Goal: Check status: Check status

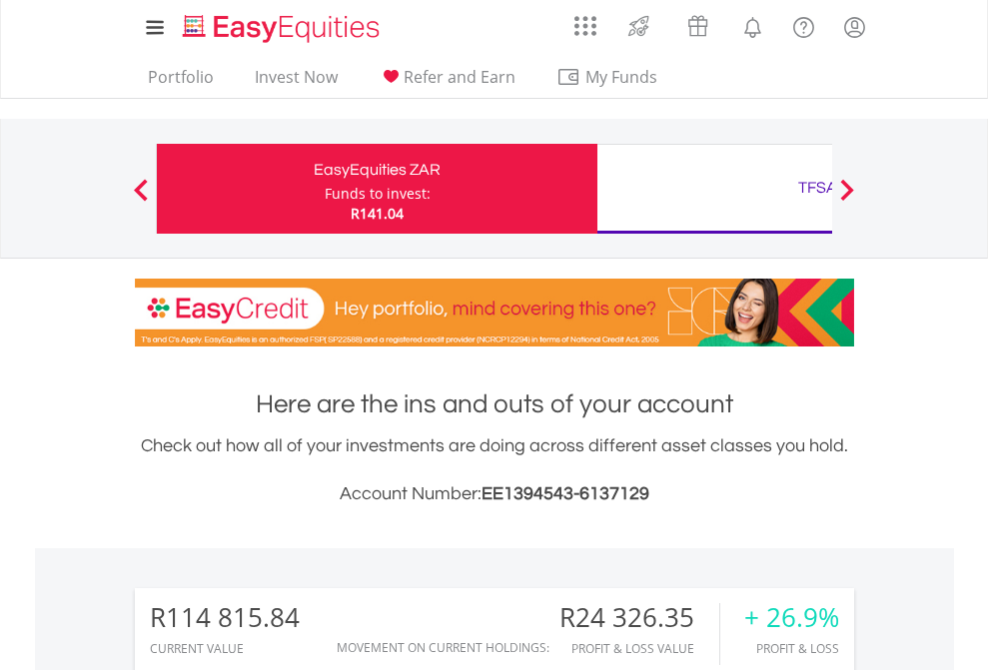
scroll to position [192, 314]
click at [325, 189] on div "Funds to invest:" at bounding box center [378, 194] width 106 height 20
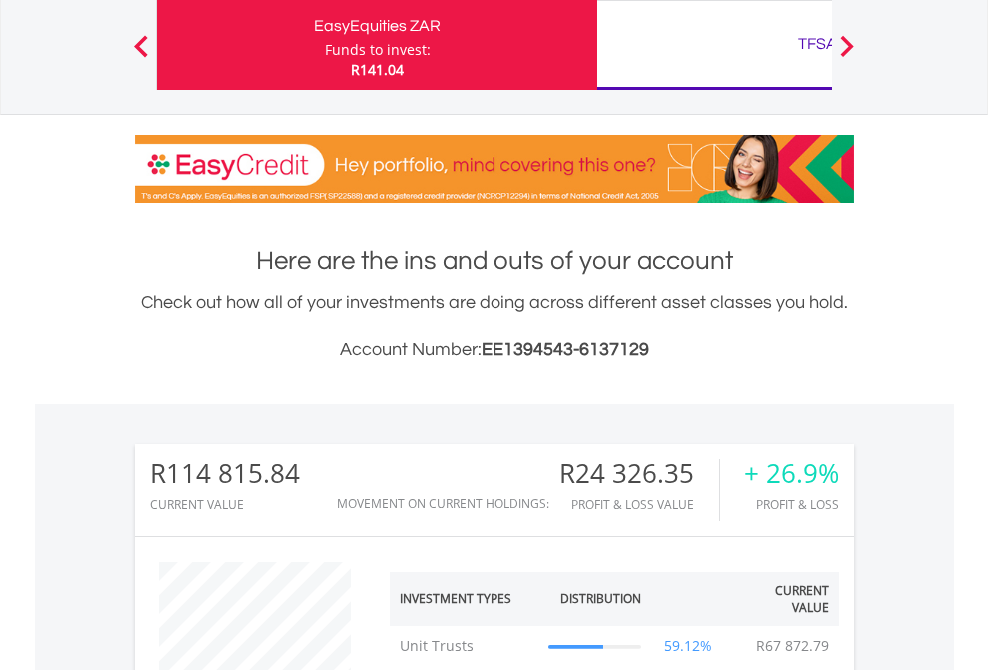
click at [714, 45] on div "TFSA" at bounding box center [817, 44] width 416 height 28
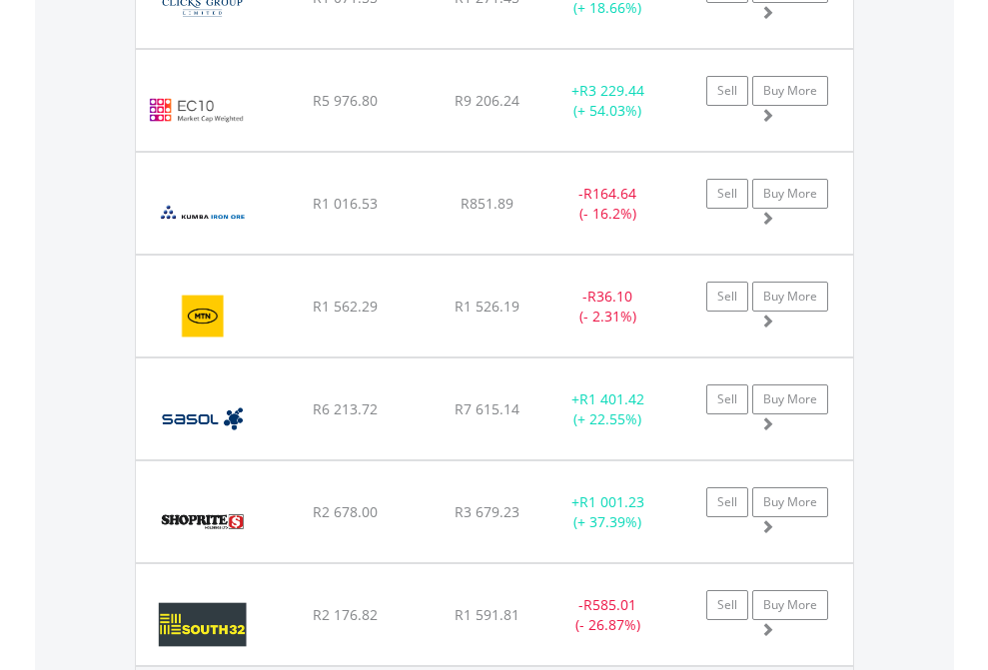
scroll to position [192, 314]
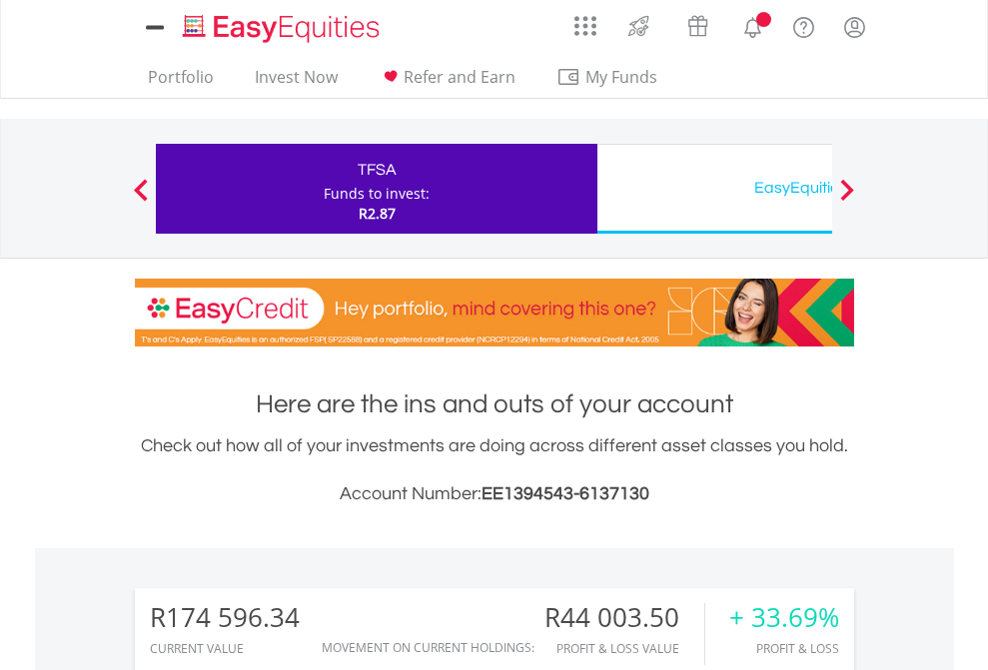
scroll to position [192, 314]
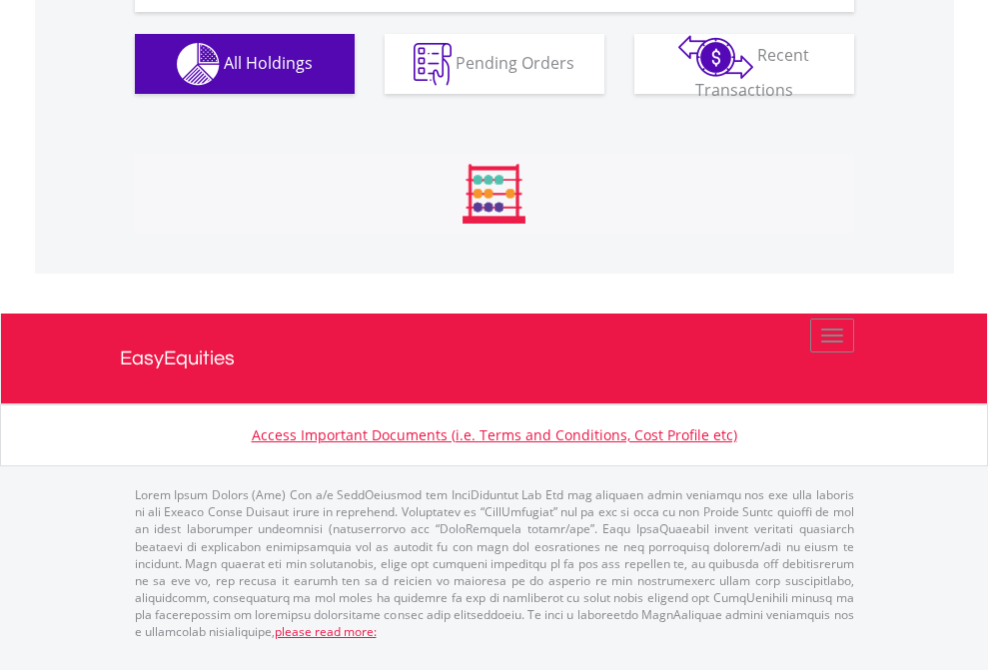
scroll to position [2221, 0]
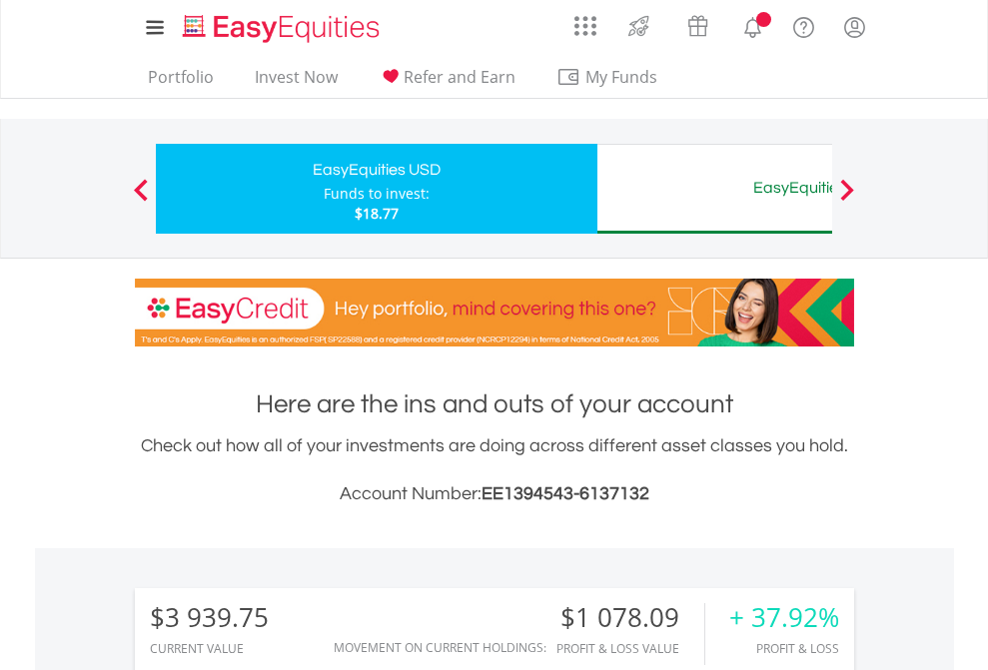
scroll to position [192, 314]
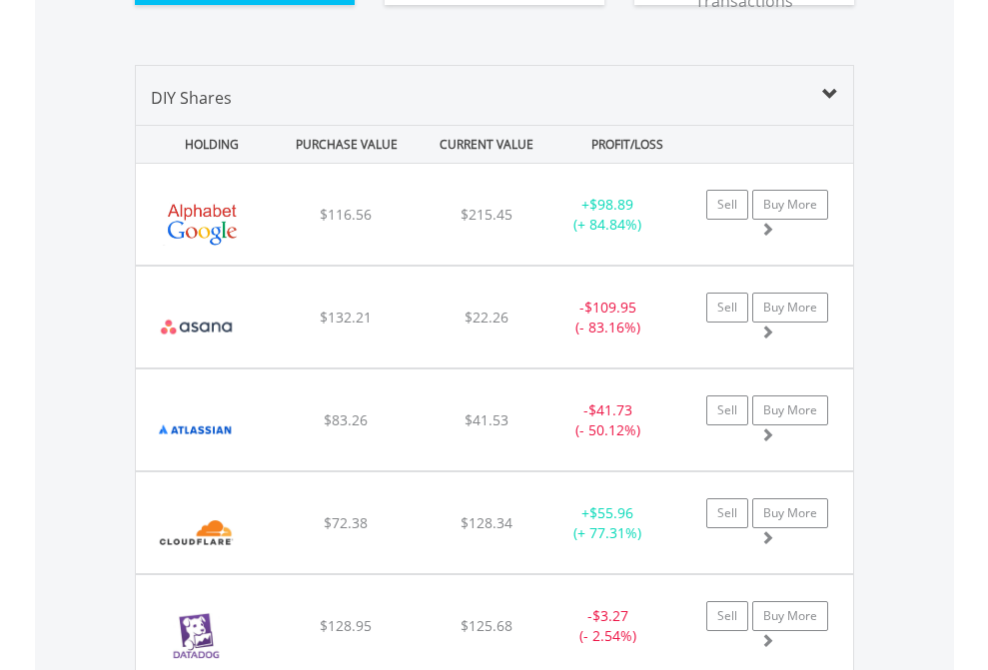
scroll to position [2261, 0]
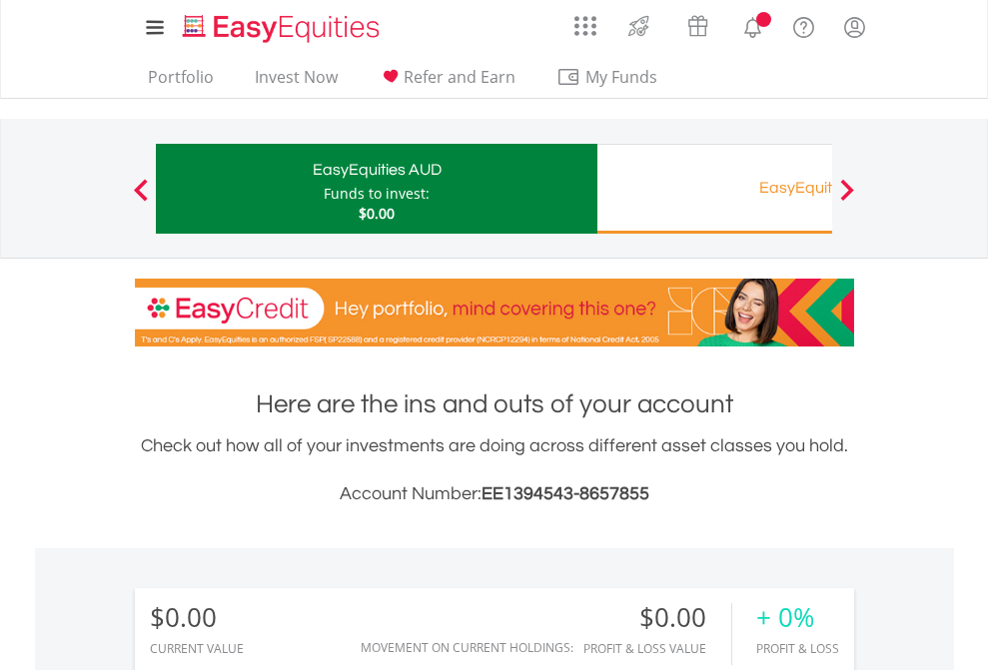
scroll to position [192, 314]
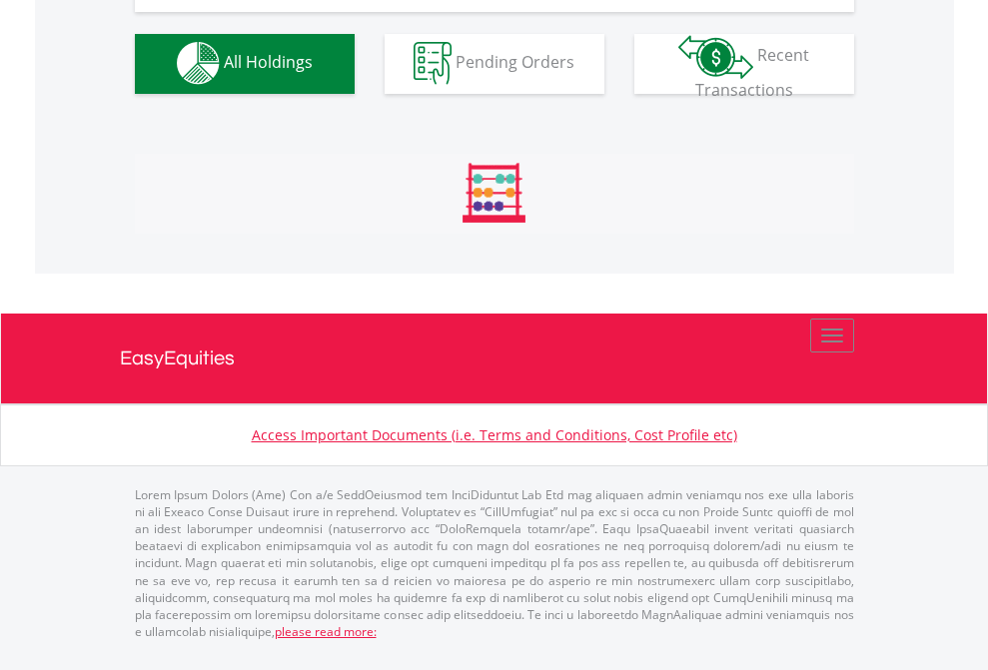
scroll to position [1978, 0]
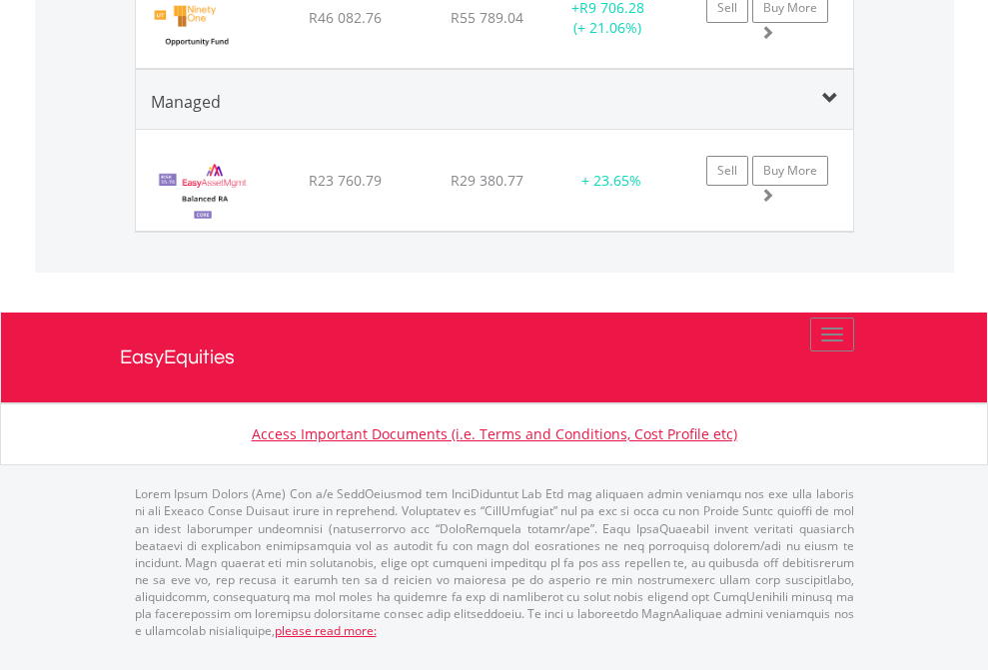
scroll to position [192, 314]
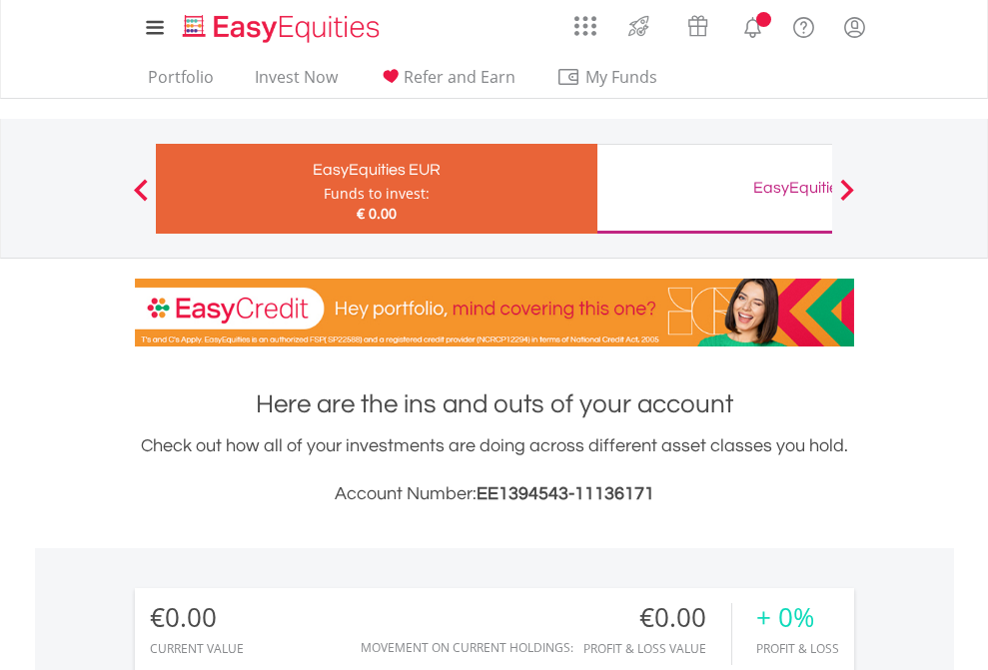
scroll to position [192, 314]
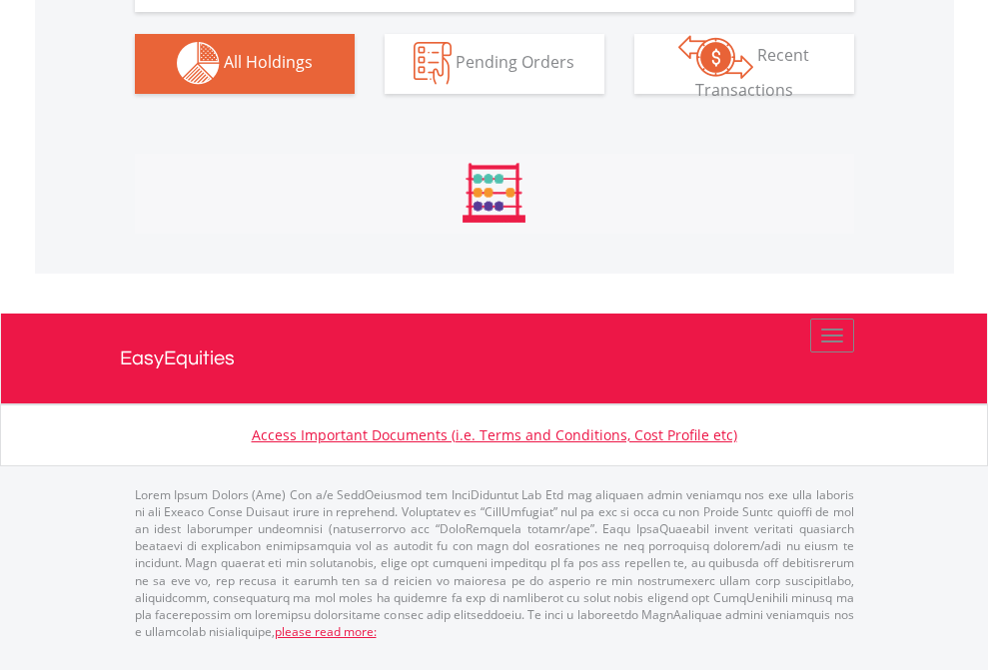
scroll to position [1978, 0]
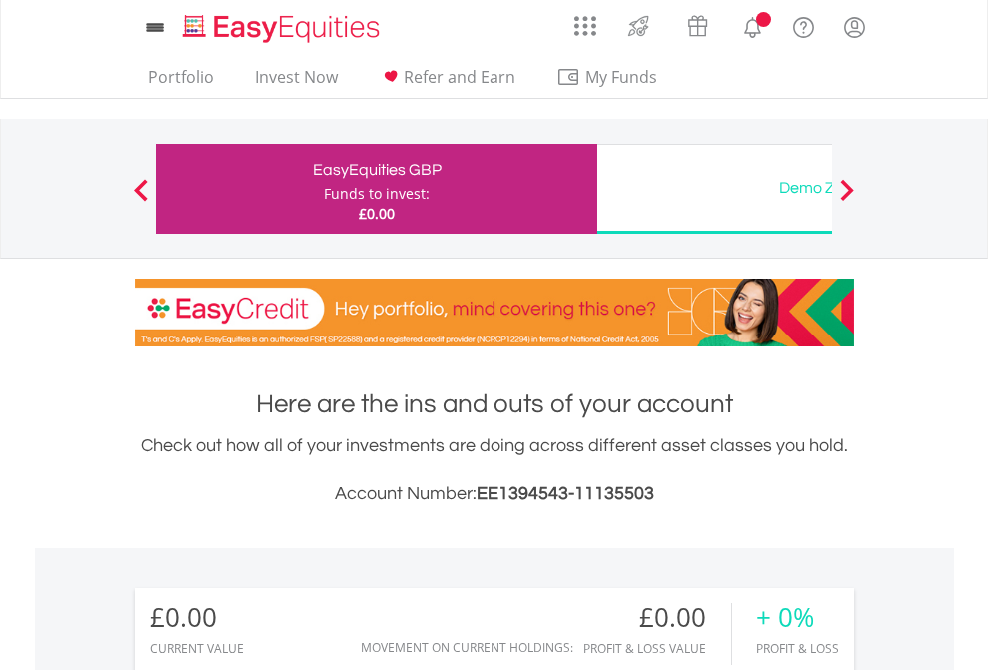
scroll to position [192, 314]
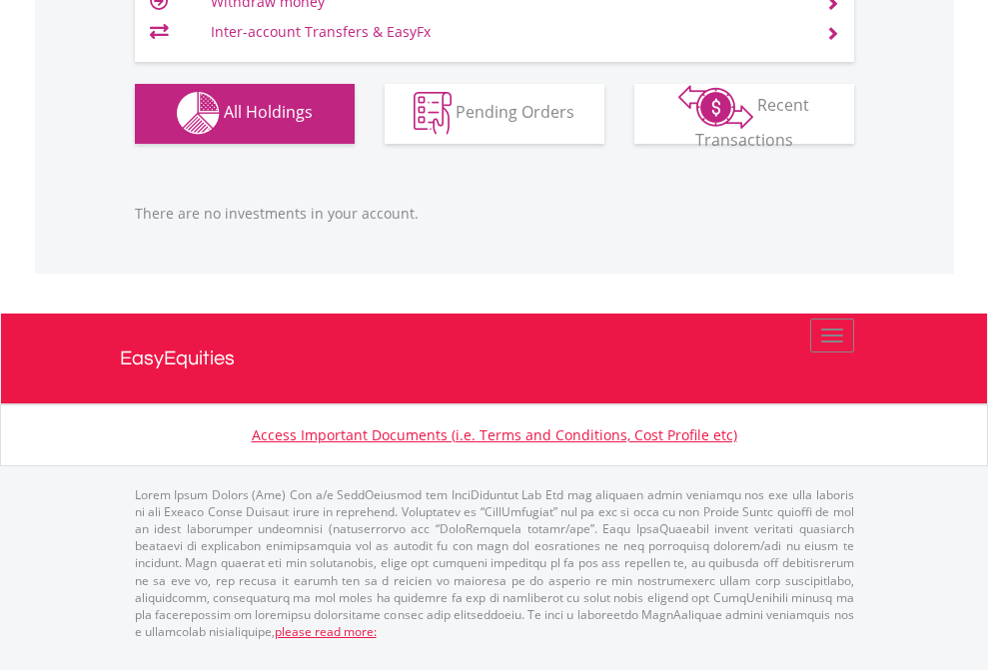
scroll to position [1978, 0]
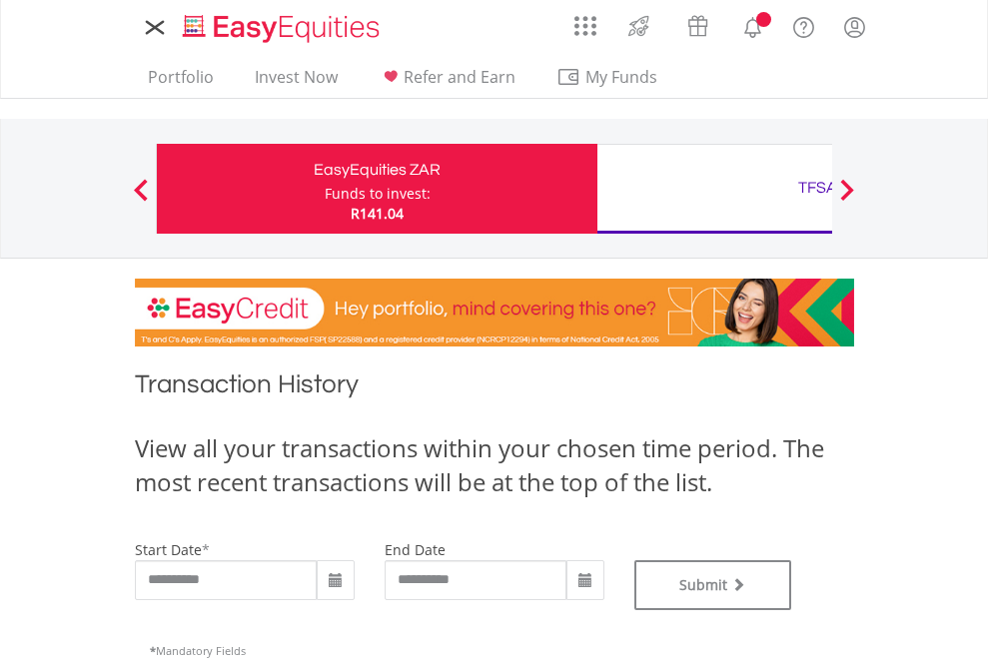
type input "**********"
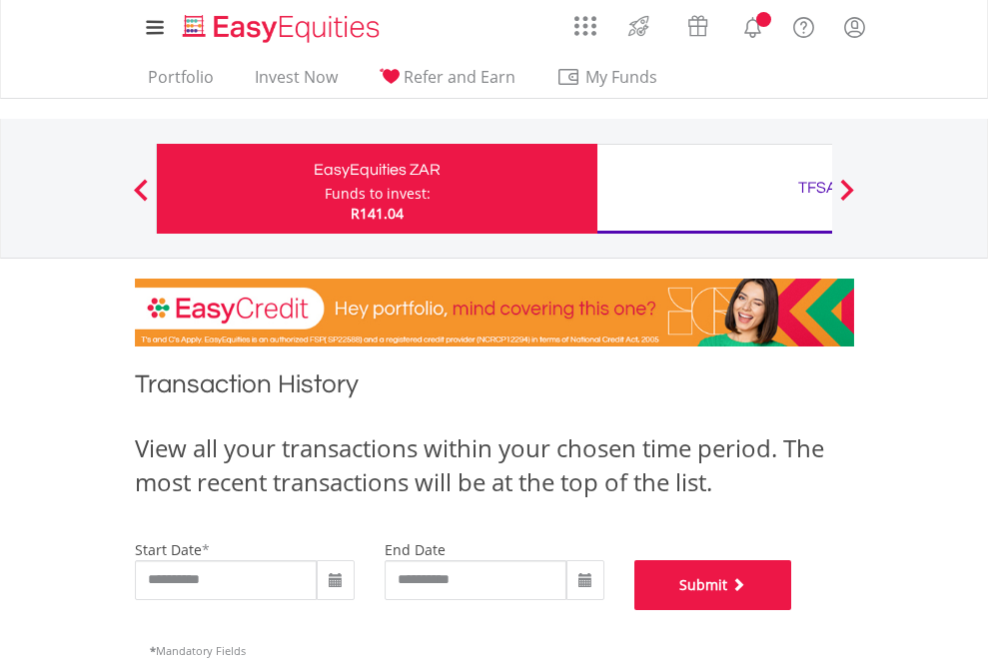
click at [792, 610] on button "Submit" at bounding box center [713, 585] width 158 height 50
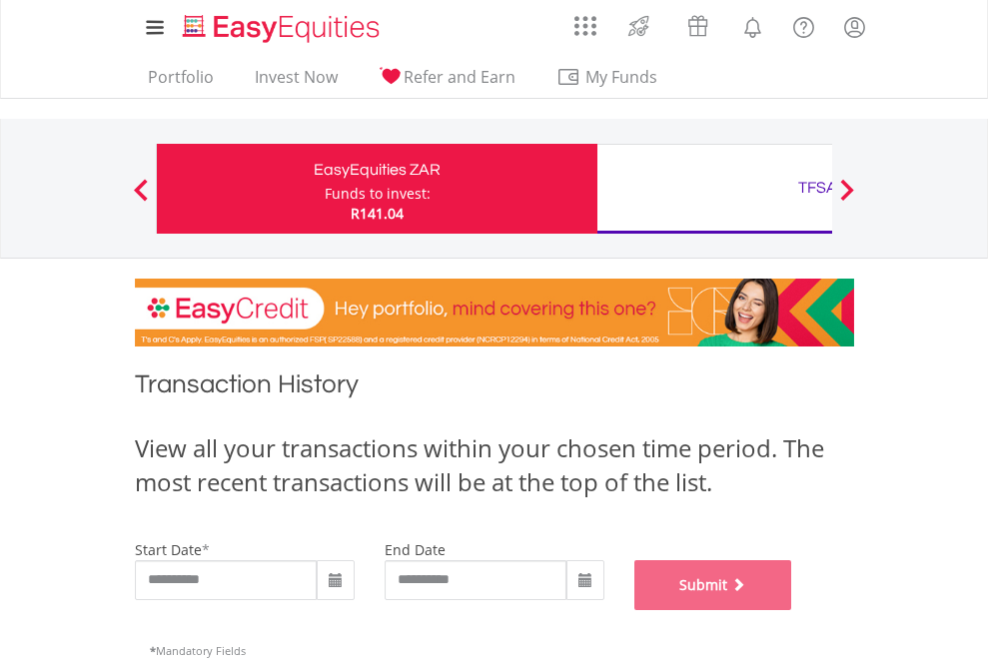
scroll to position [810, 0]
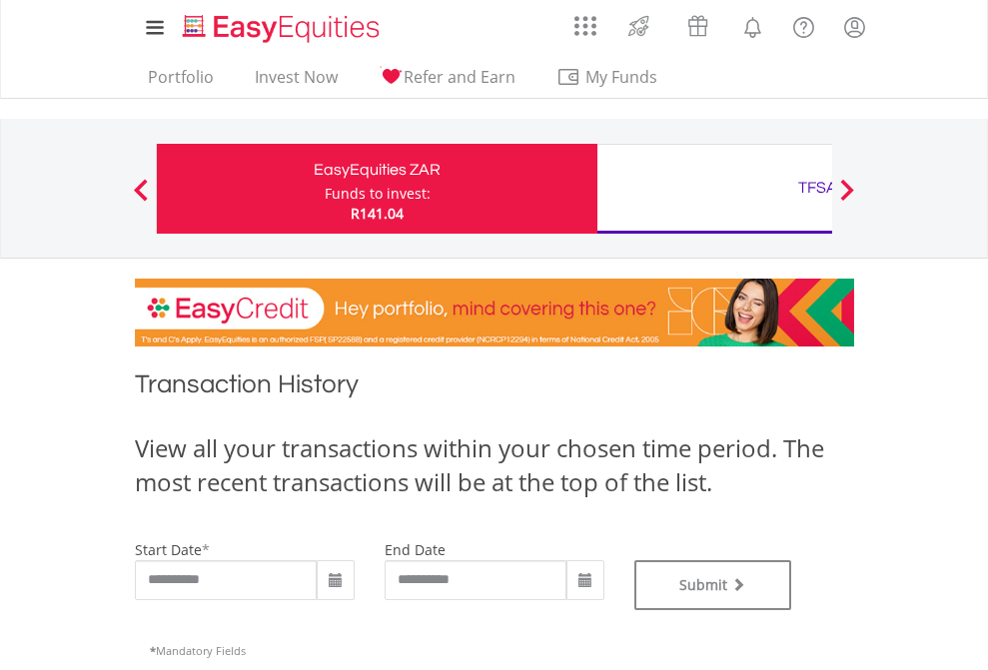
click at [714, 189] on div "TFSA" at bounding box center [817, 188] width 416 height 28
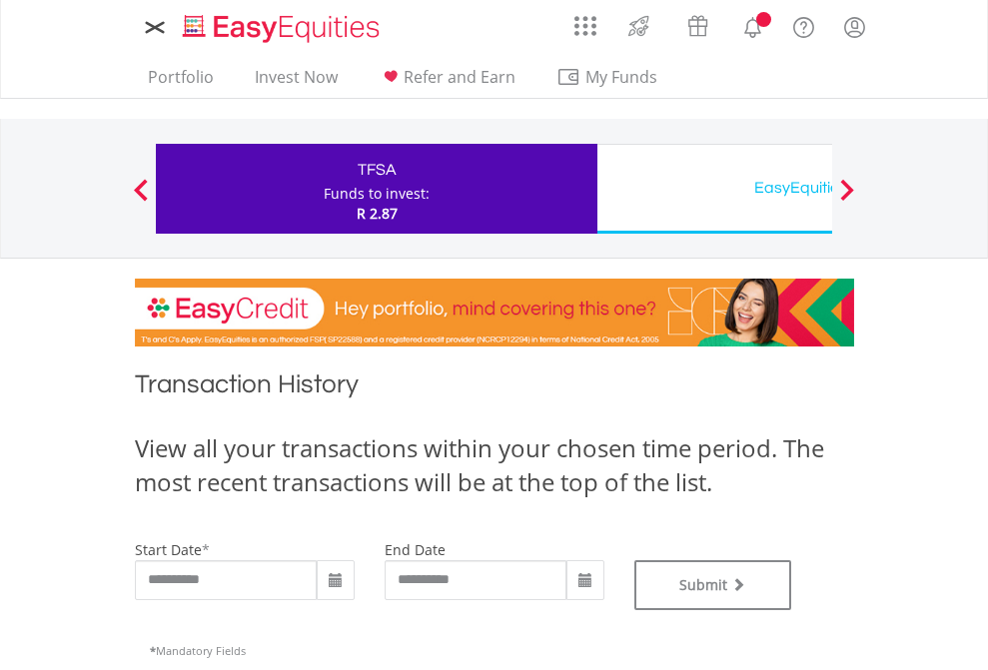
type input "**********"
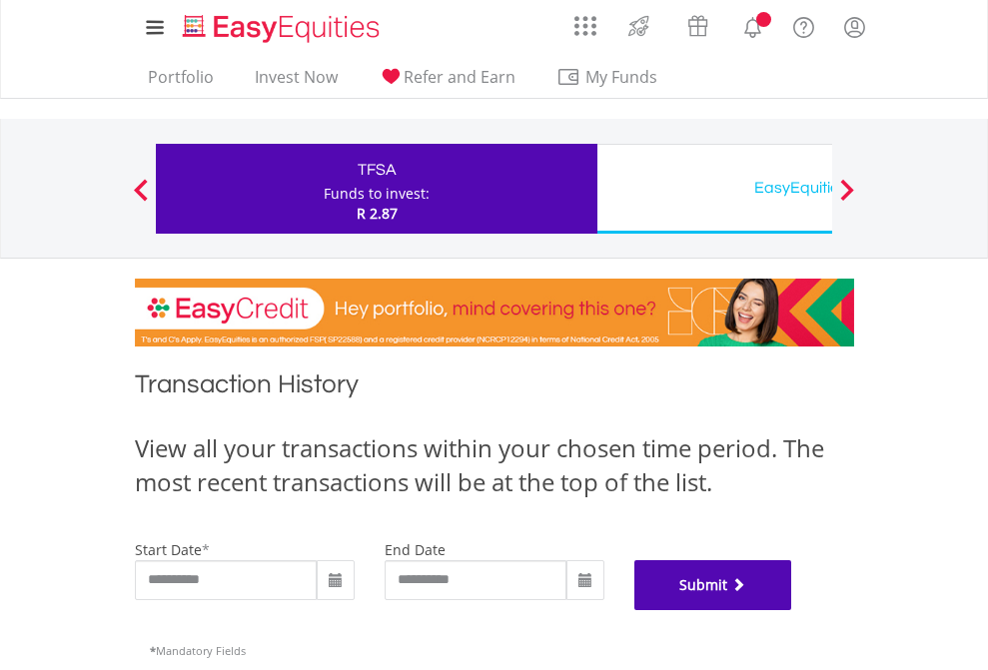
click at [792, 610] on button "Submit" at bounding box center [713, 585] width 158 height 50
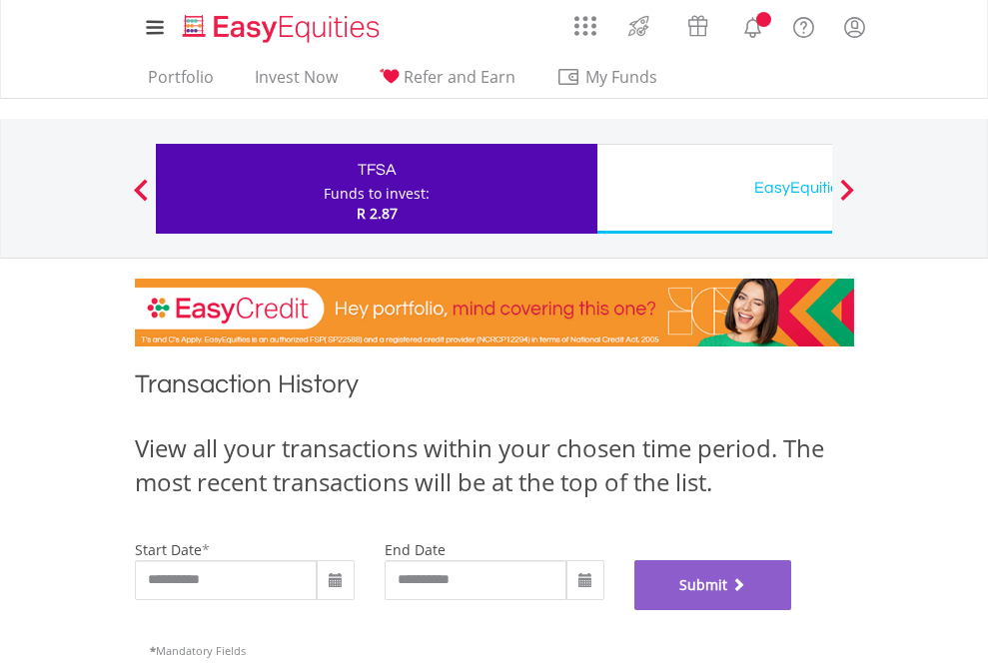
scroll to position [810, 0]
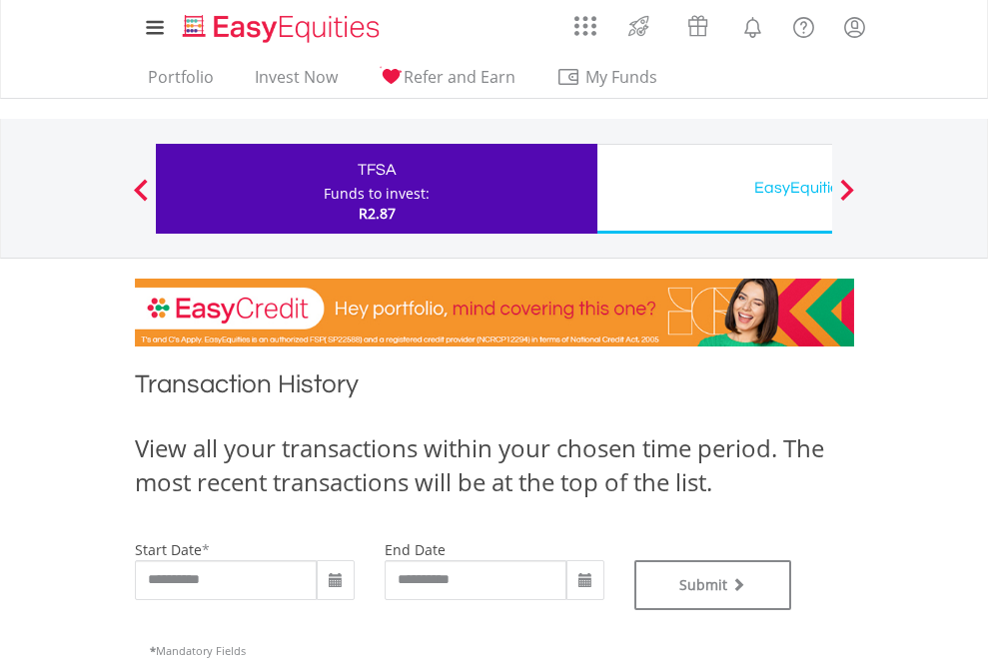
click at [714, 189] on div "EasyEquities USD" at bounding box center [817, 188] width 416 height 28
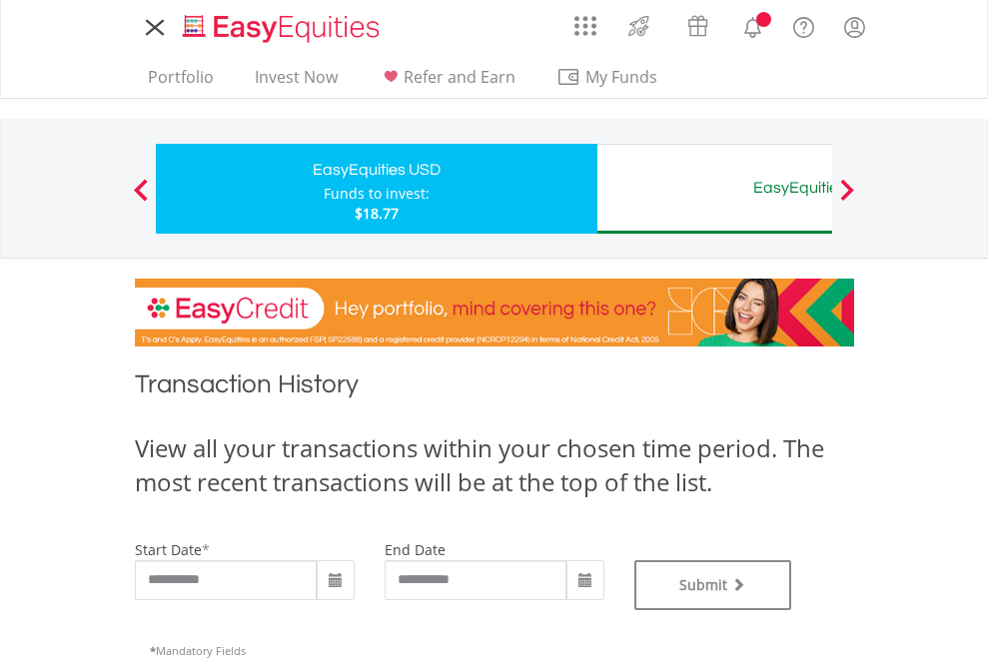
type input "**********"
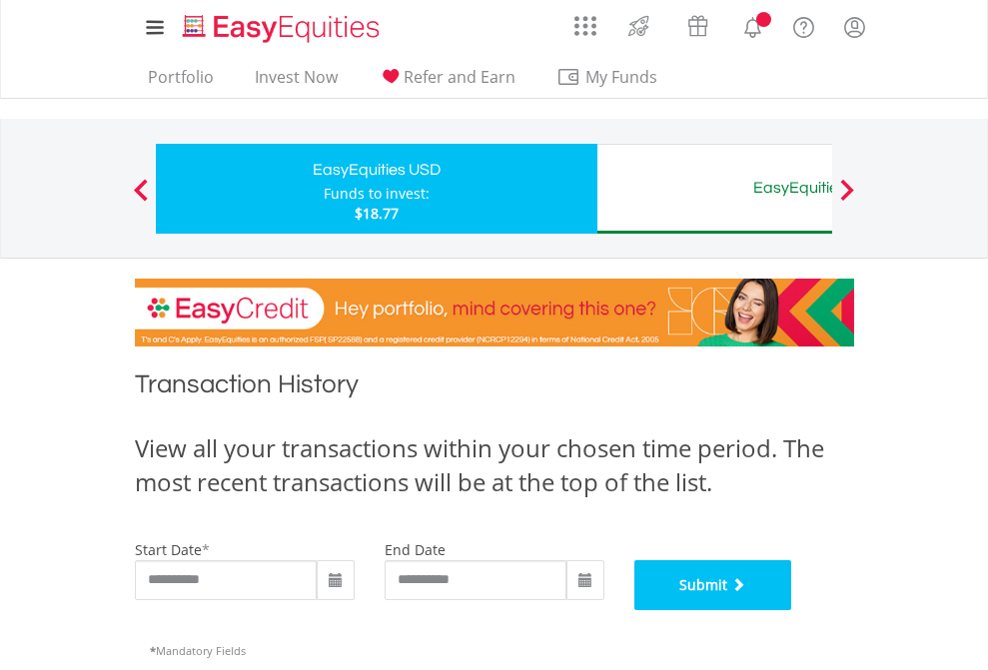
click at [792, 610] on button "Submit" at bounding box center [713, 585] width 158 height 50
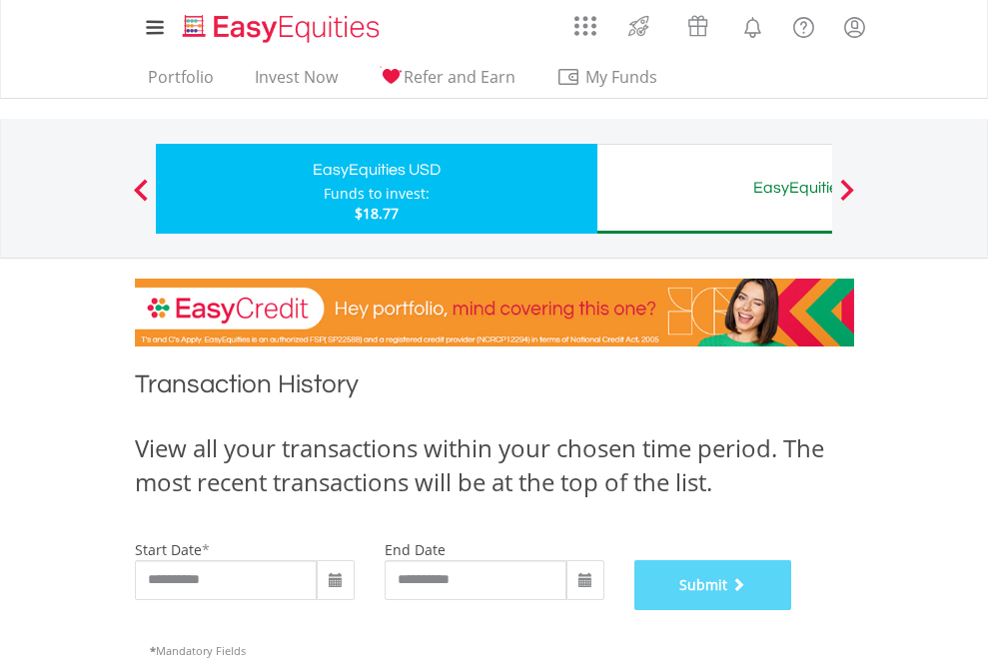
scroll to position [810, 0]
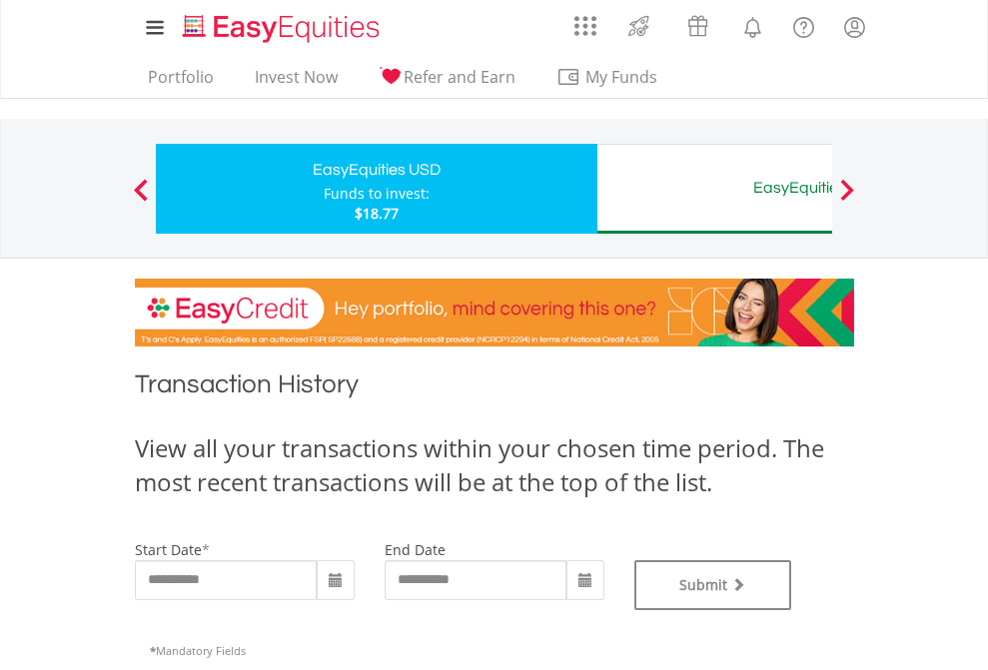
click at [714, 189] on div "EasyEquities AUD" at bounding box center [817, 188] width 416 height 28
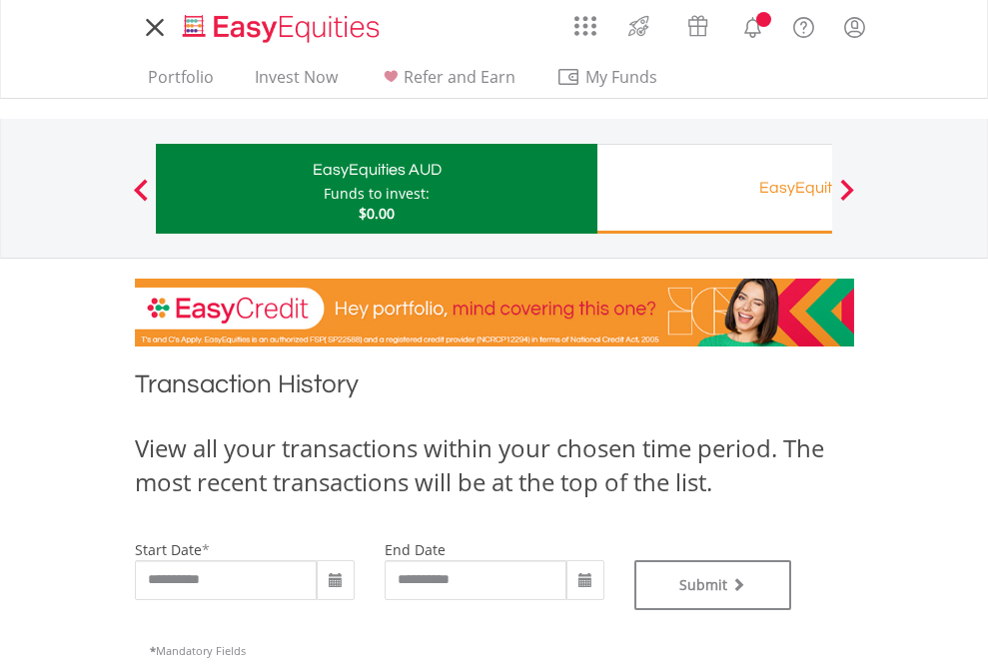
type input "**********"
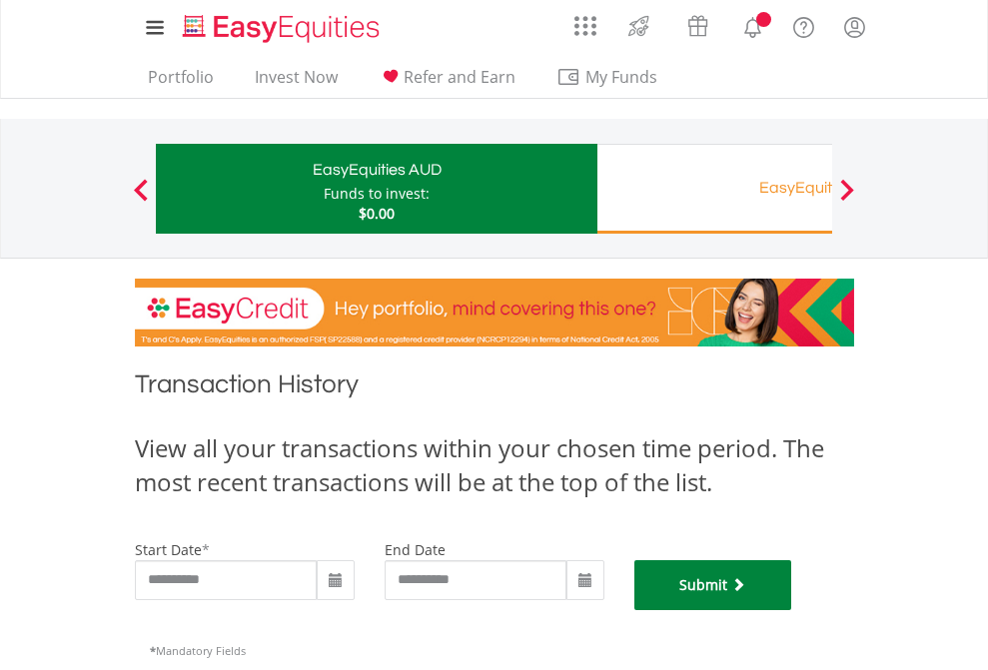
click at [792, 610] on button "Submit" at bounding box center [713, 585] width 158 height 50
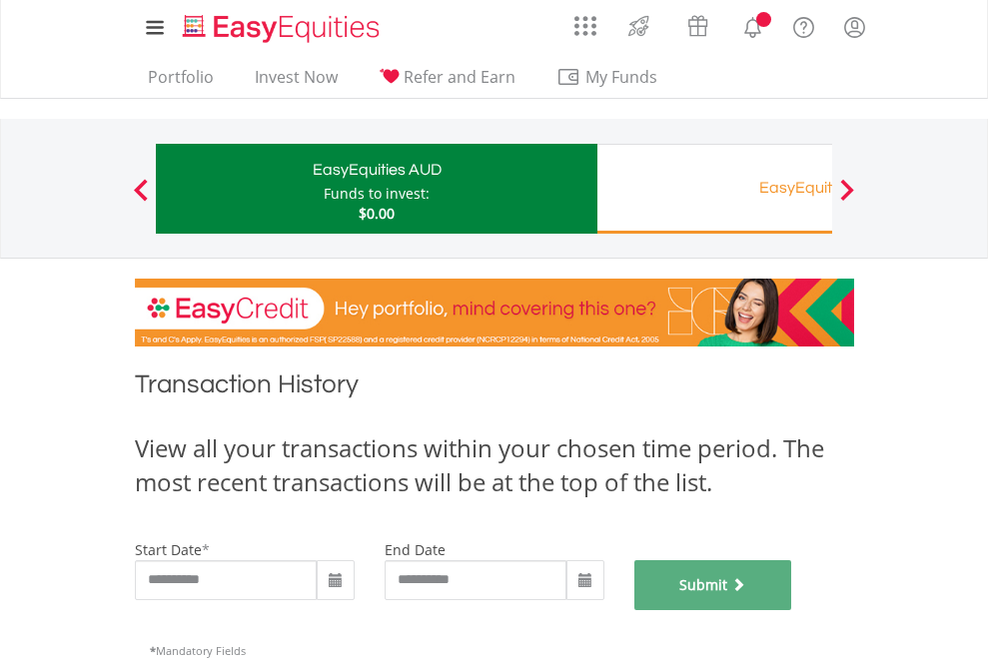
scroll to position [810, 0]
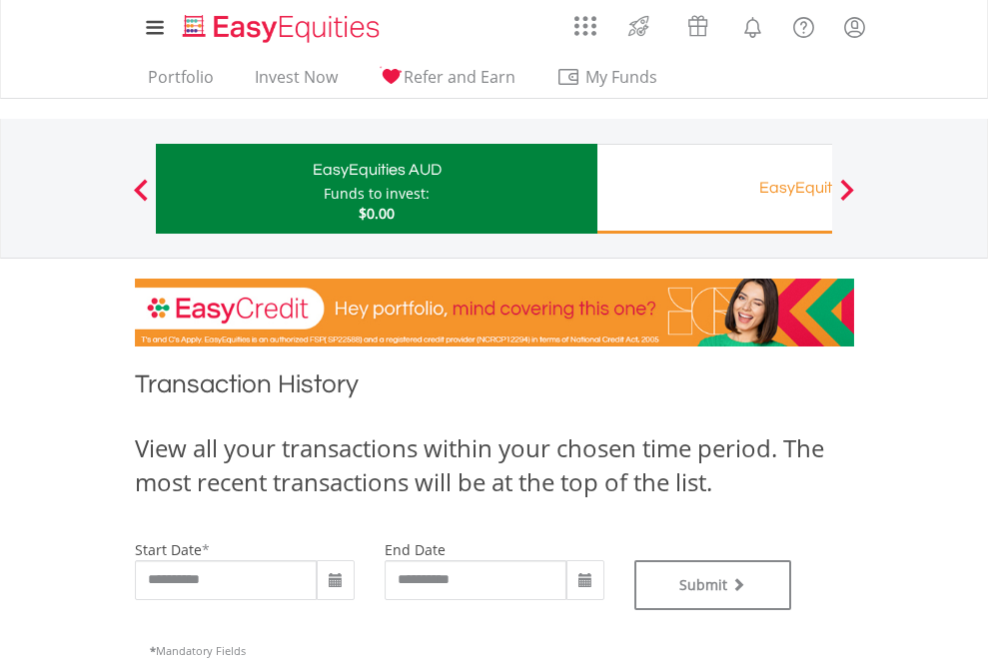
click at [714, 189] on div "EasyEquities RA" at bounding box center [817, 188] width 416 height 28
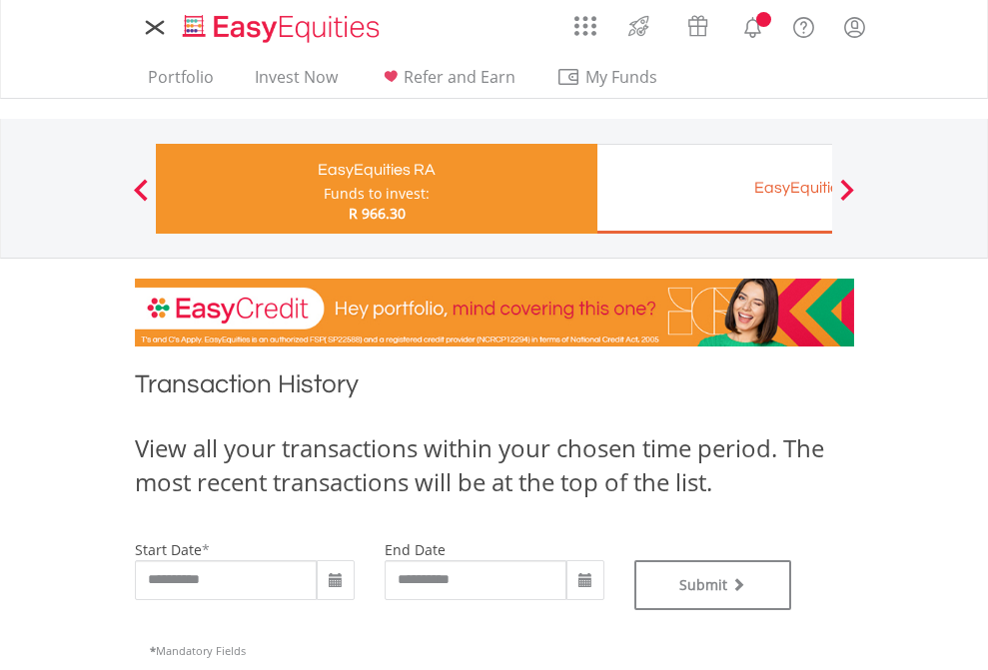
type input "**********"
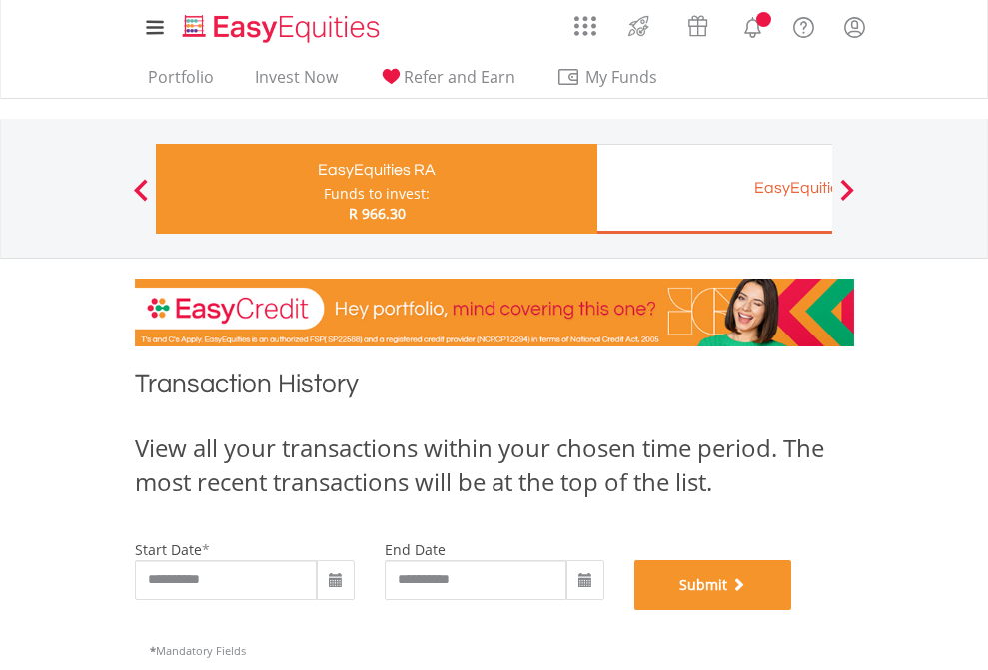
click at [792, 610] on button "Submit" at bounding box center [713, 585] width 158 height 50
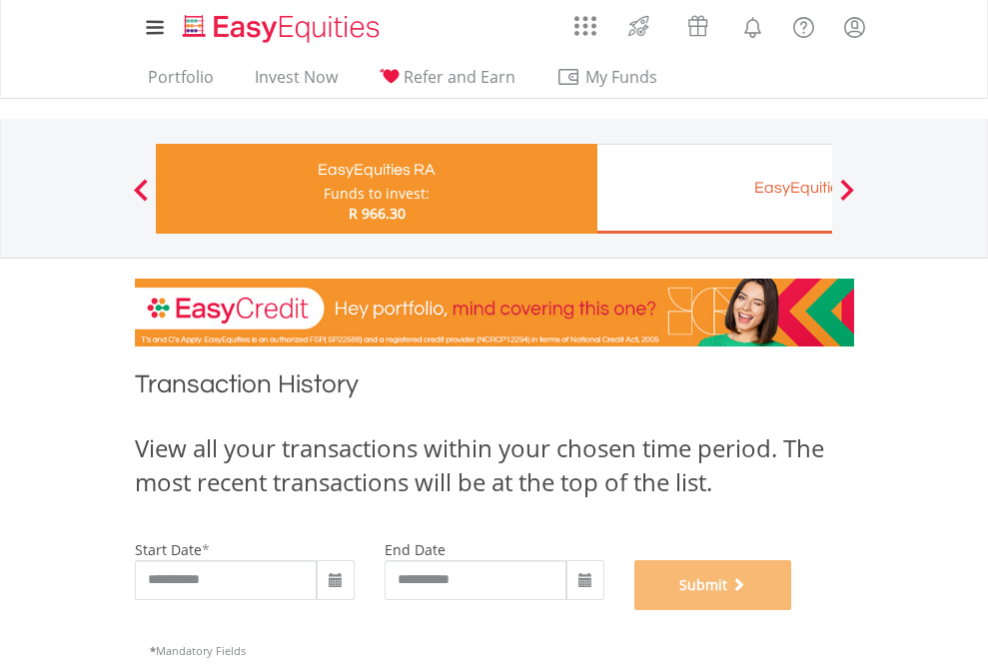
scroll to position [810, 0]
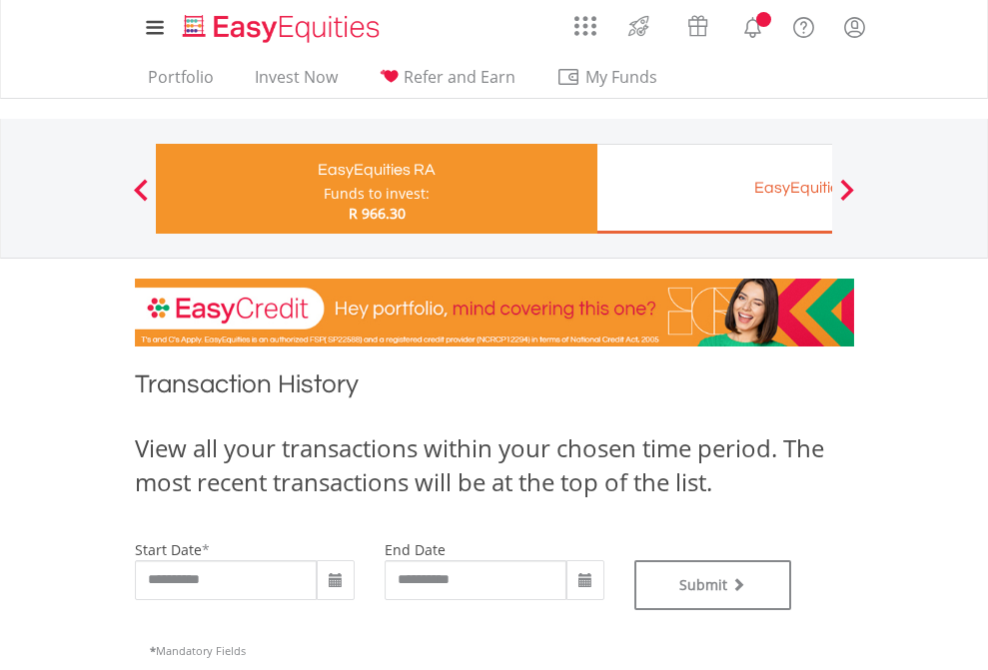
click at [714, 189] on div "EasyEquities EUR" at bounding box center [817, 188] width 416 height 28
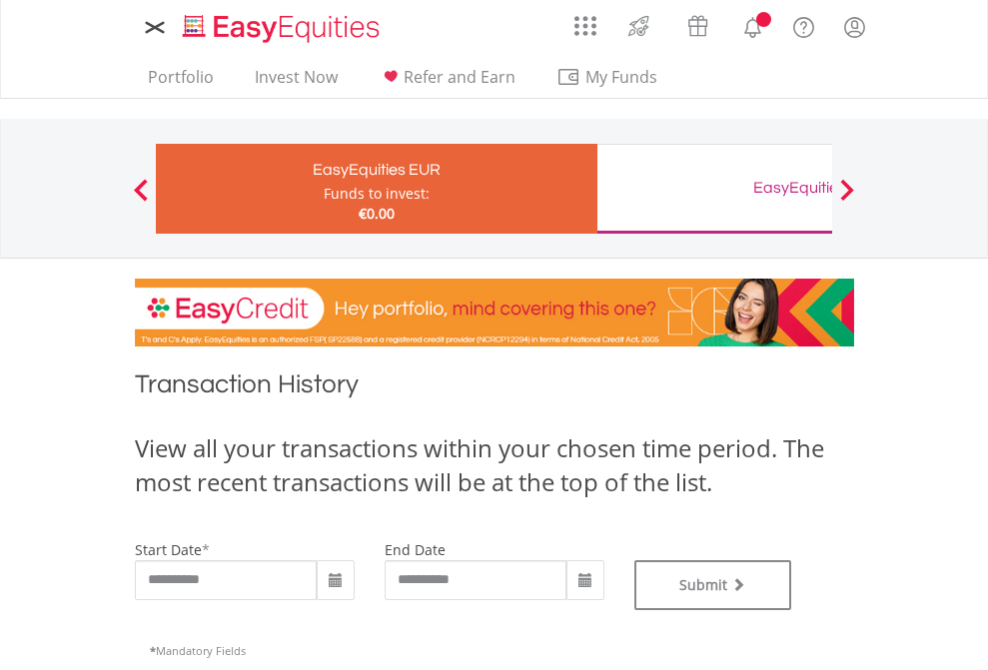
type input "**********"
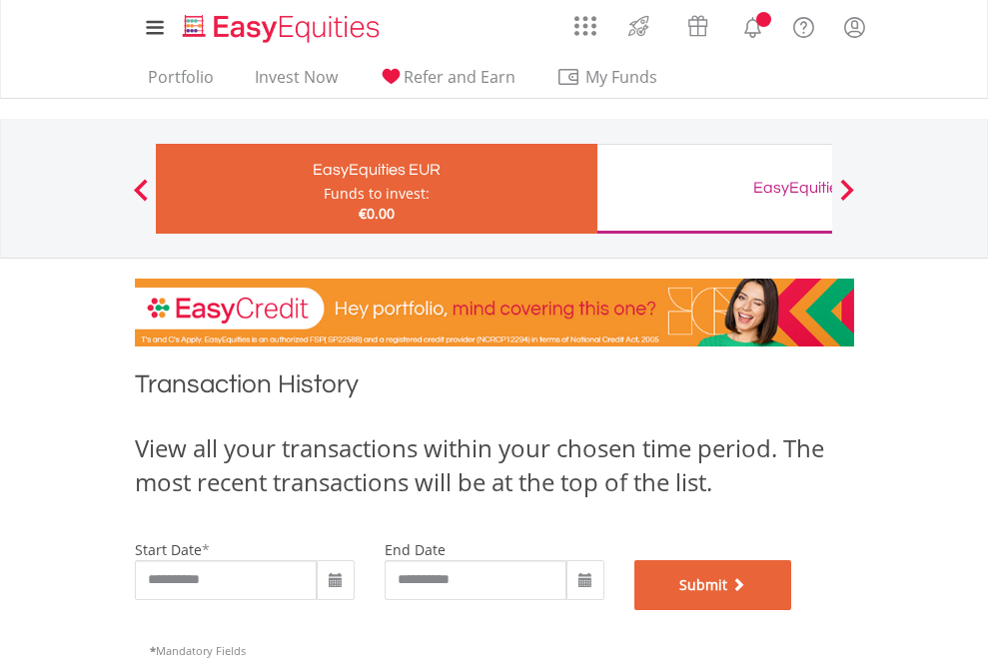
click at [792, 610] on button "Submit" at bounding box center [713, 585] width 158 height 50
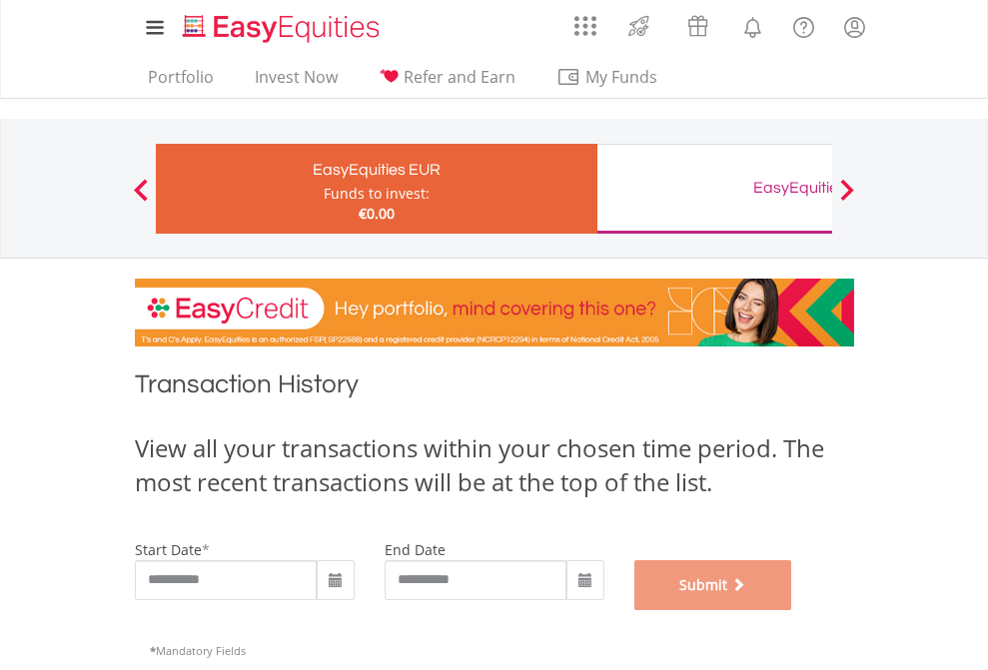
scroll to position [810, 0]
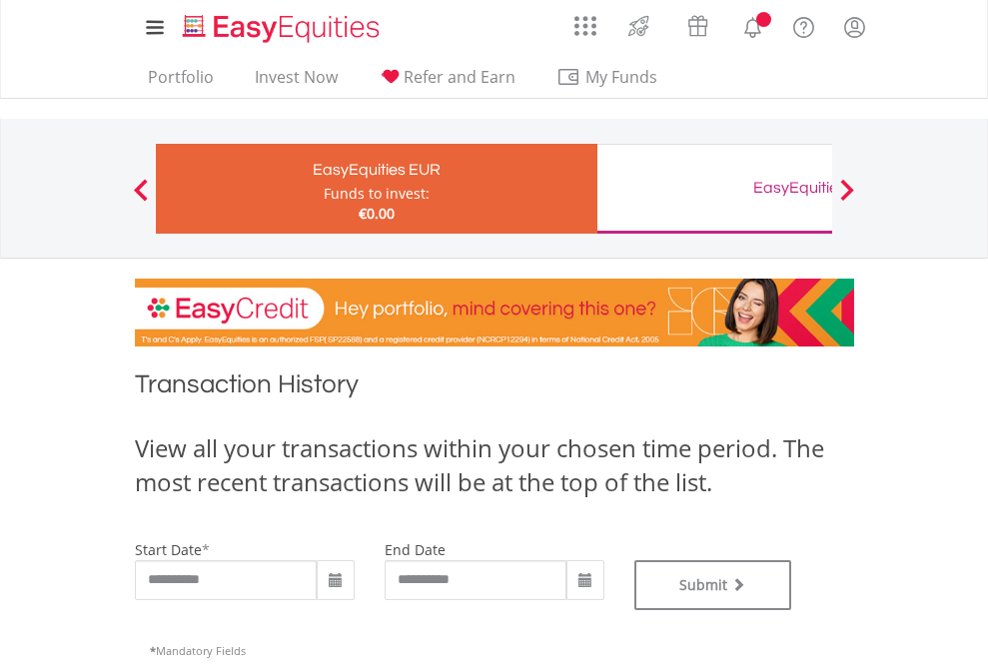
click at [714, 189] on div "EasyEquities GBP" at bounding box center [817, 188] width 416 height 28
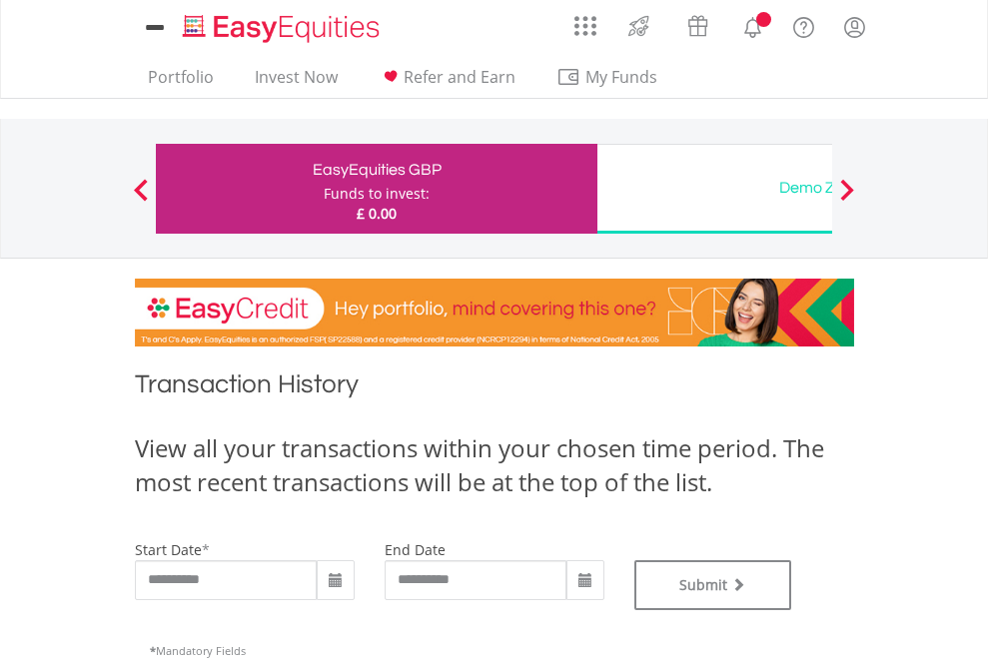
type input "**********"
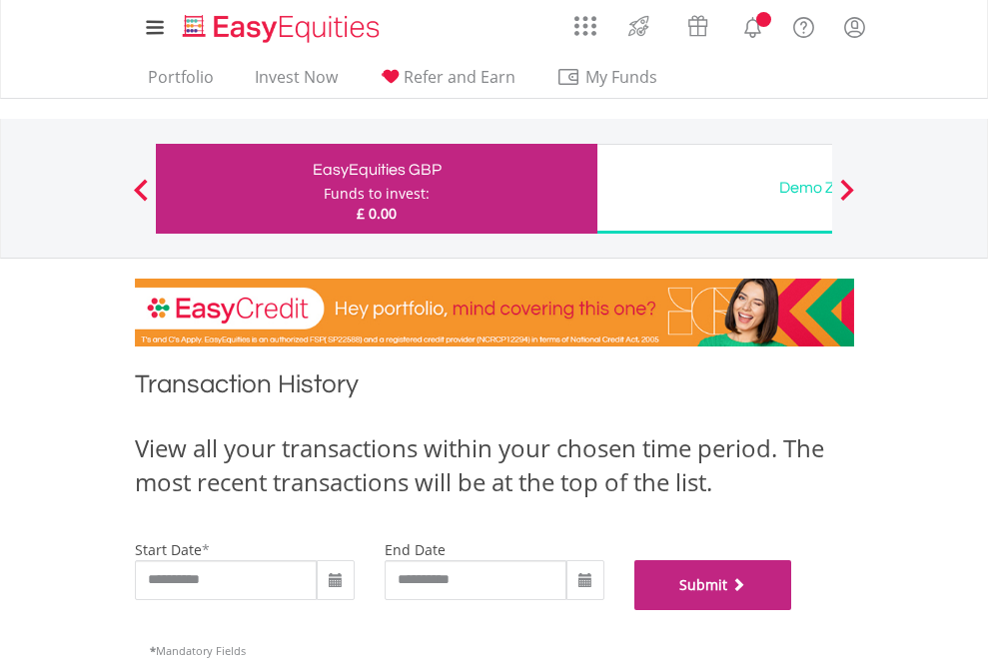
click at [792, 610] on button "Submit" at bounding box center [713, 585] width 158 height 50
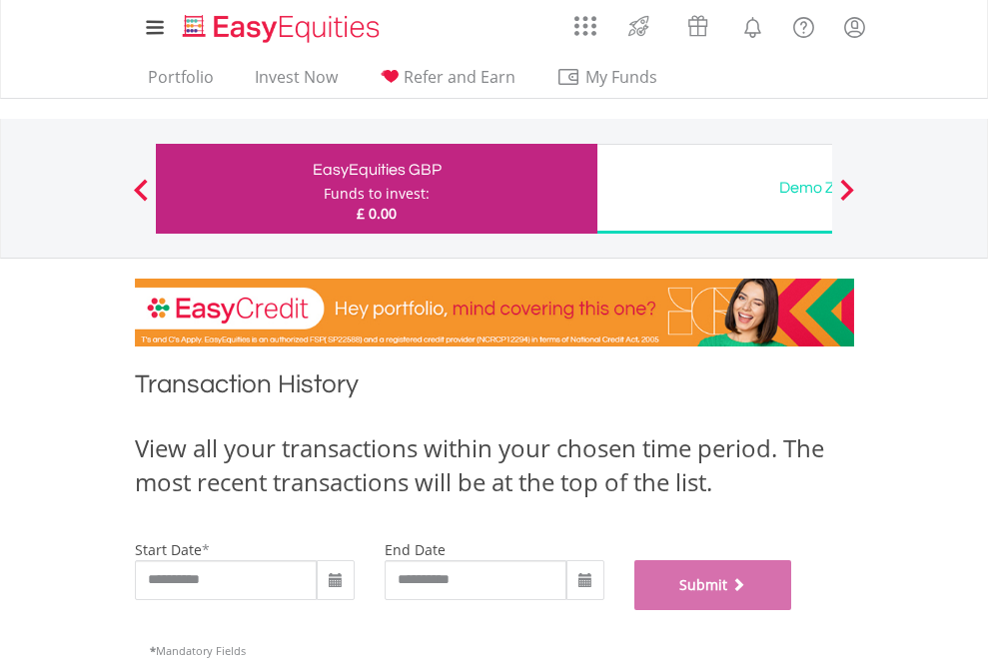
scroll to position [810, 0]
